Goal: Find specific page/section: Find specific page/section

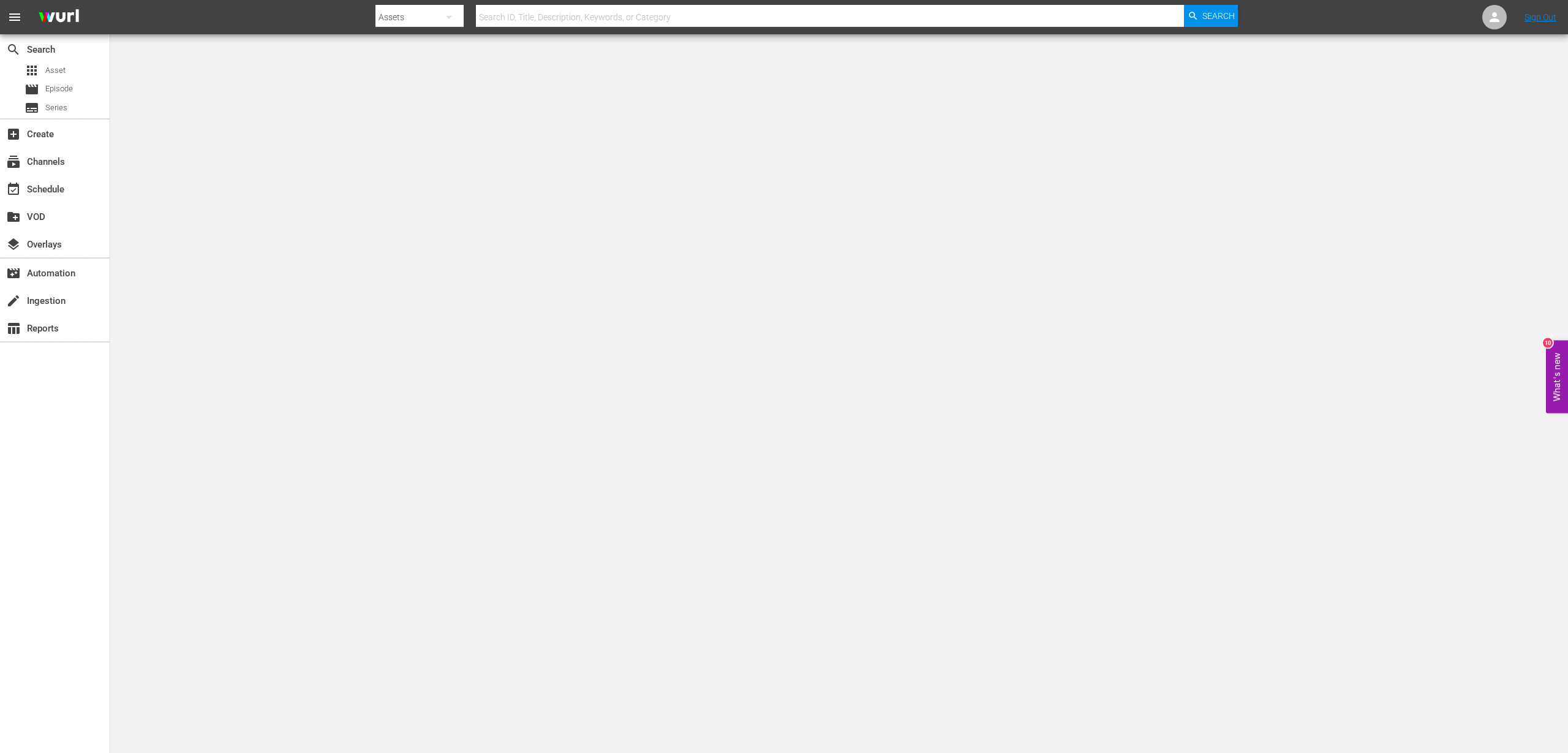
click at [1549, 312] on body "menu Search By Assets Search ID, Title, Description, Keywords, or Category Sear…" at bounding box center [784, 376] width 1568 height 753
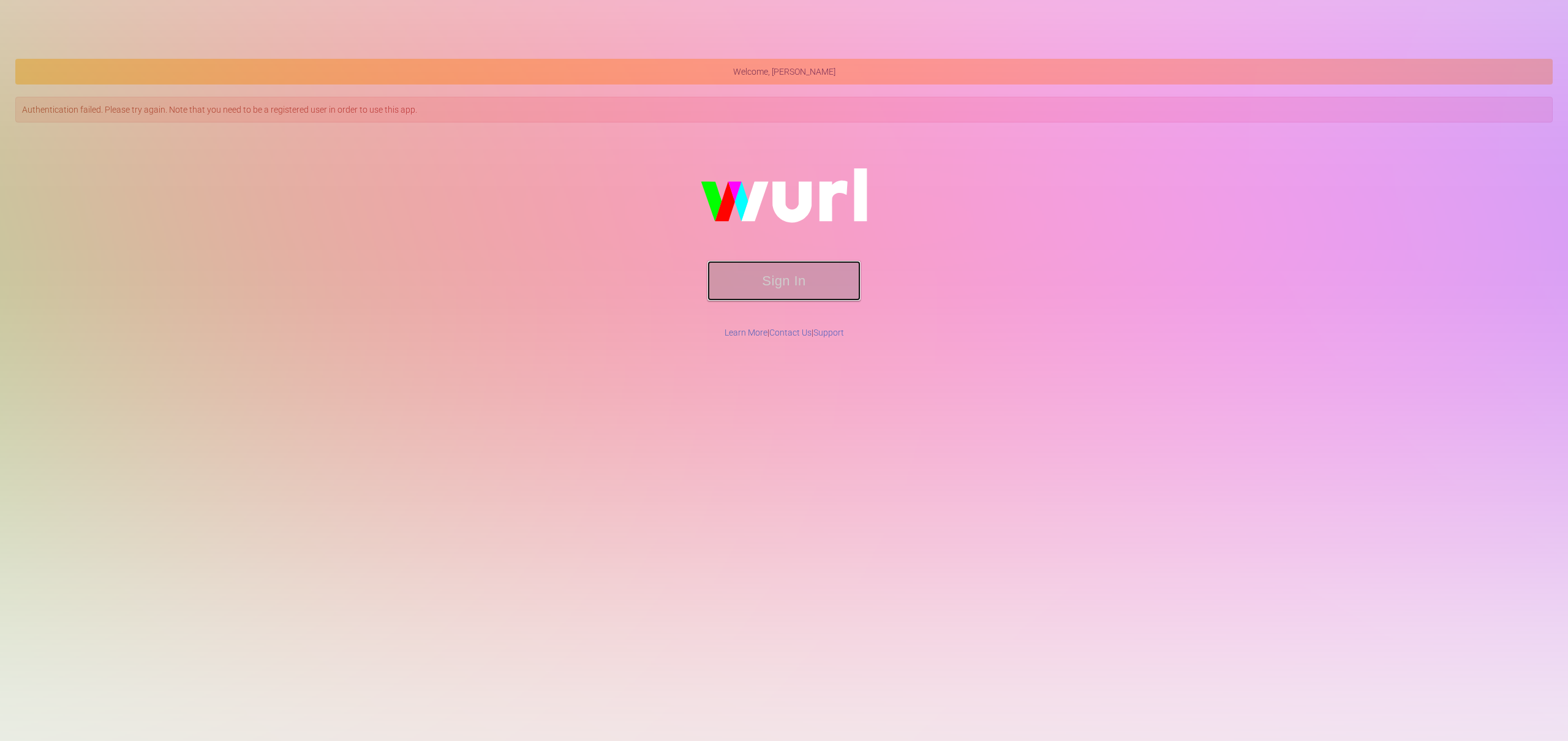
click at [786, 291] on button "Sign In" at bounding box center [784, 280] width 153 height 40
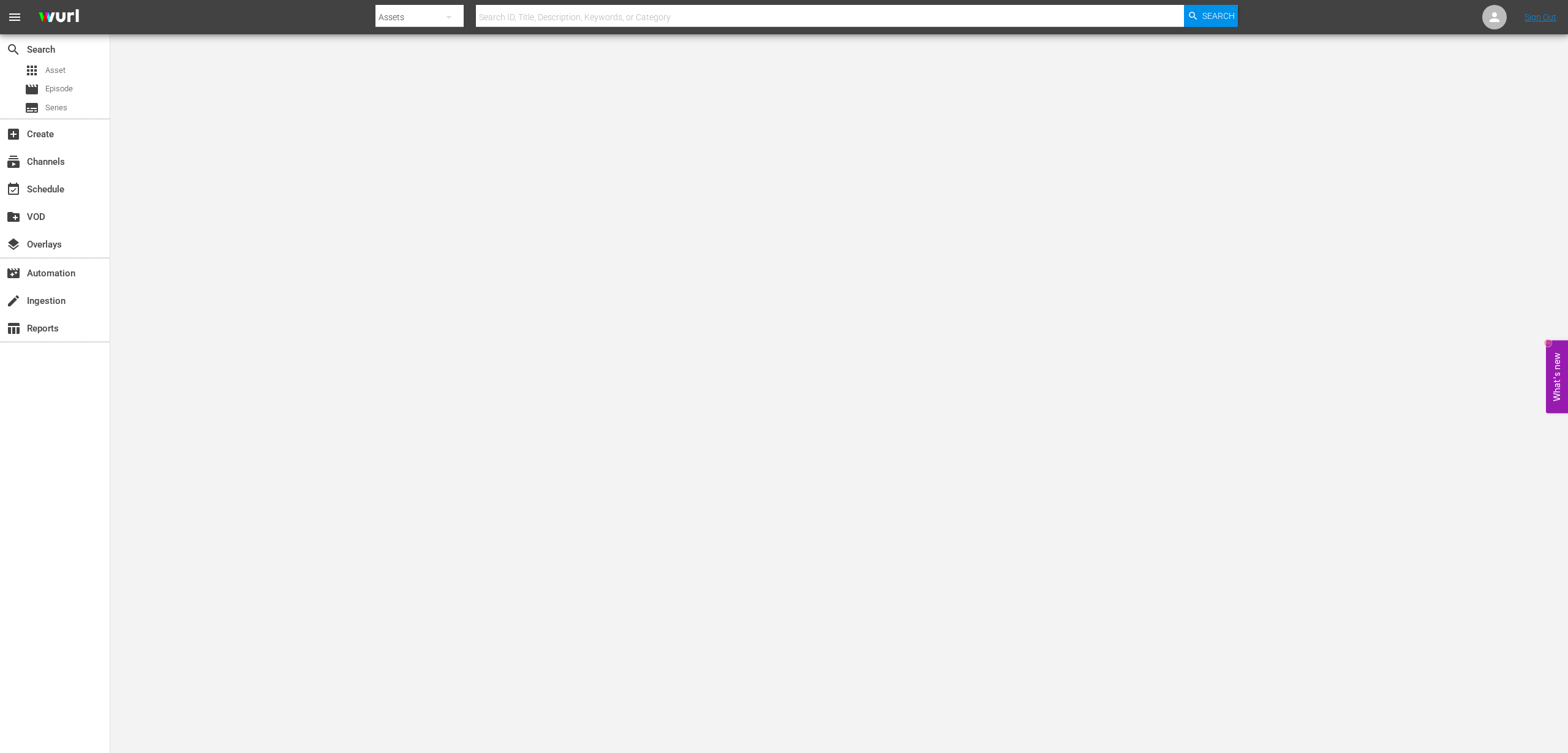
click at [915, 99] on body "menu Search By Assets Search ID, Title, Description, Keywords, or Category Sear…" at bounding box center [784, 376] width 1568 height 753
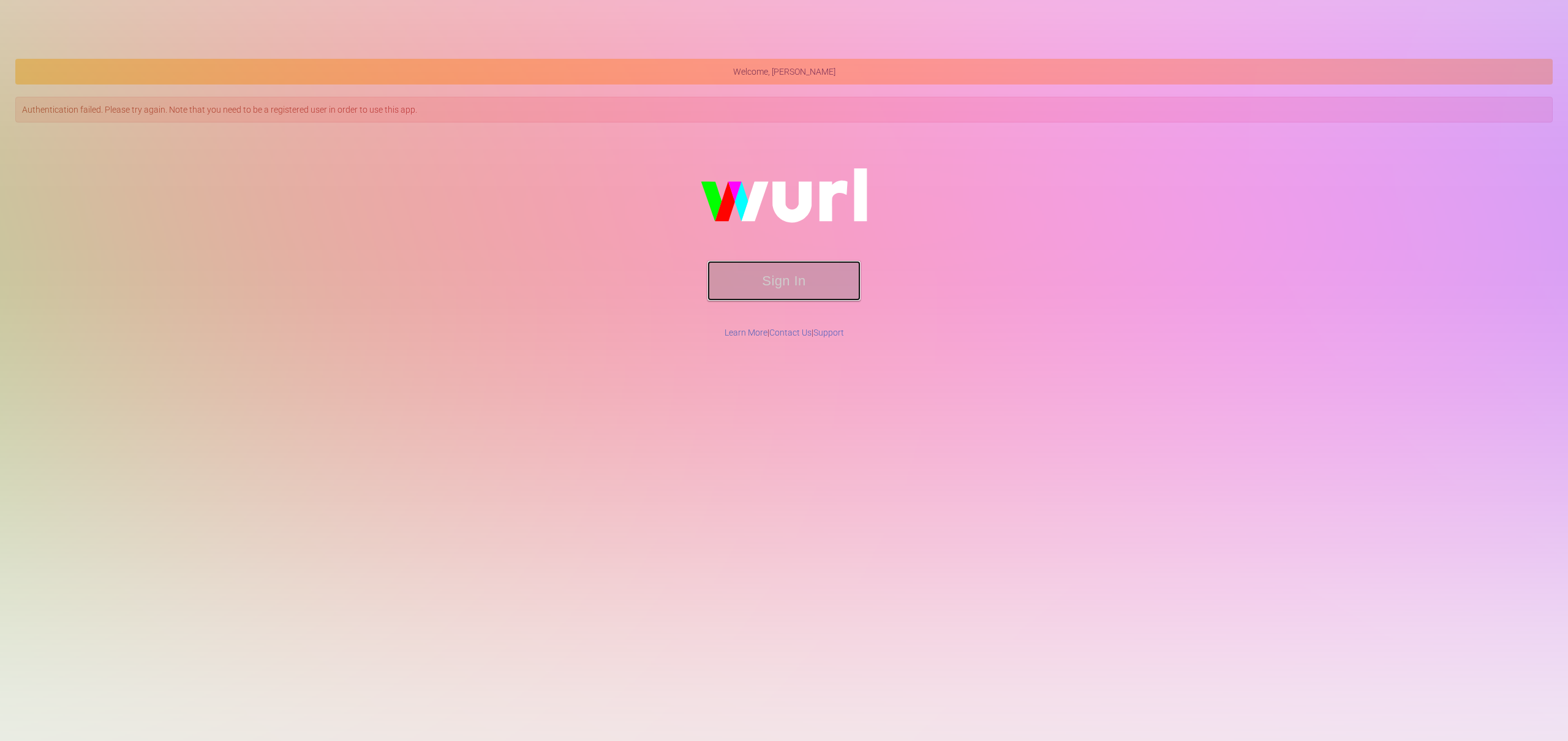
click at [796, 288] on button "Sign In" at bounding box center [784, 280] width 153 height 40
